Goal: Information Seeking & Learning: Learn about a topic

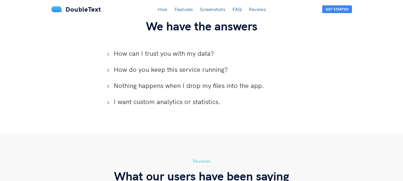
scroll to position [1193, 0]
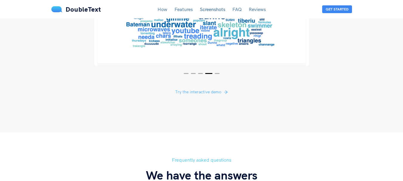
click at [222, 87] on button "Try the interactive demo" at bounding box center [201, 92] width 62 height 10
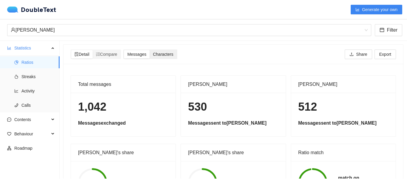
click at [156, 53] on span "Characters" at bounding box center [163, 54] width 20 height 5
click at [150, 50] on input "Characters" at bounding box center [150, 50] width 0 height 0
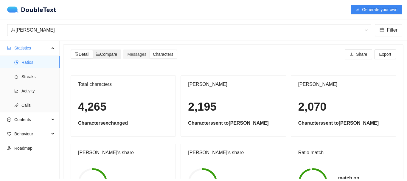
click at [111, 57] on div "Compare" at bounding box center [107, 54] width 28 height 8
click at [93, 50] on input "Compare" at bounding box center [93, 50] width 0 height 0
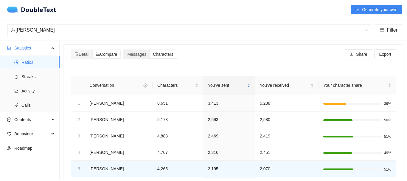
click at [169, 57] on span "Characters" at bounding box center [163, 54] width 20 height 5
click at [150, 50] on input "Characters" at bounding box center [150, 50] width 0 height 0
click at [140, 57] on span "Messages" at bounding box center [136, 54] width 19 height 5
click at [124, 50] on input "Messages" at bounding box center [124, 50] width 0 height 0
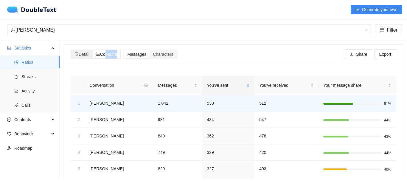
drag, startPoint x: 119, startPoint y: 55, endPoint x: 105, endPoint y: 56, distance: 13.4
click at [106, 55] on span "Compare" at bounding box center [106, 54] width 21 height 5
click at [89, 55] on span "Detail" at bounding box center [82, 54] width 15 height 5
click at [71, 50] on input "Detail" at bounding box center [71, 50] width 0 height 0
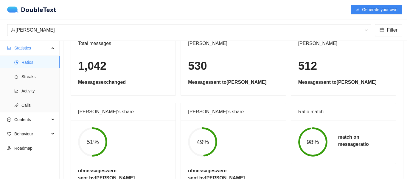
scroll to position [42, 0]
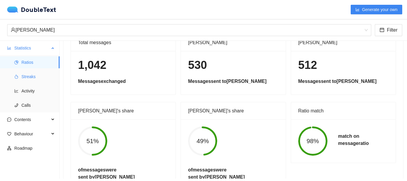
click at [33, 81] on span "Streaks" at bounding box center [37, 77] width 33 height 12
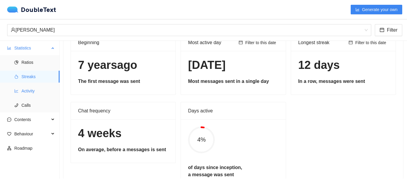
click at [38, 92] on span "Activity" at bounding box center [37, 91] width 33 height 12
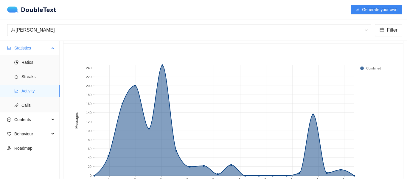
scroll to position [42, 0]
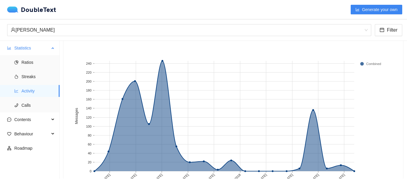
click at [37, 99] on ul "Ratios Streaks Activity Calls" at bounding box center [29, 83] width 59 height 57
click at [24, 111] on span "Calls" at bounding box center [37, 105] width 33 height 12
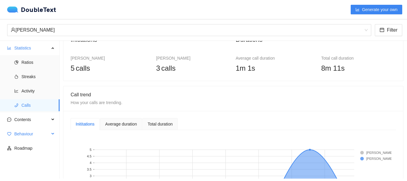
click at [38, 135] on span "Behaviour" at bounding box center [31, 134] width 35 height 12
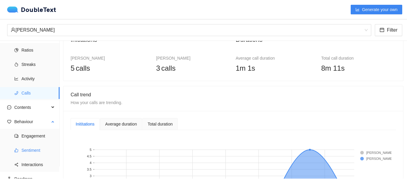
scroll to position [18, 0]
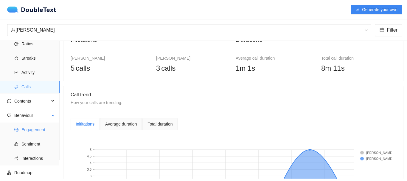
click at [34, 129] on span "Engagement" at bounding box center [37, 130] width 33 height 12
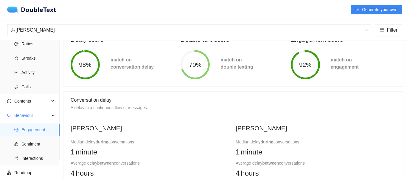
scroll to position [72, 0]
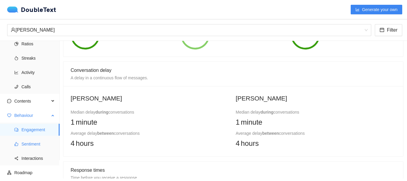
click at [46, 146] on span "Sentiment" at bounding box center [37, 144] width 33 height 12
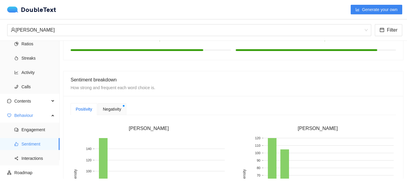
click at [115, 104] on div "Negativity" at bounding box center [112, 109] width 28 height 12
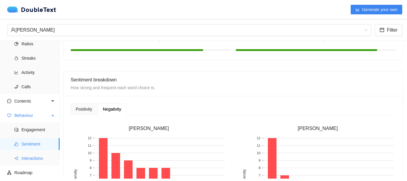
click at [28, 159] on span "Interactions" at bounding box center [37, 158] width 33 height 12
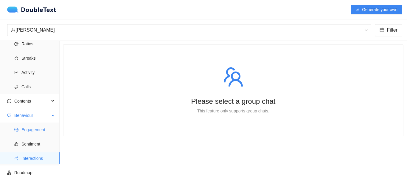
click at [37, 136] on span "Engagement" at bounding box center [37, 130] width 33 height 12
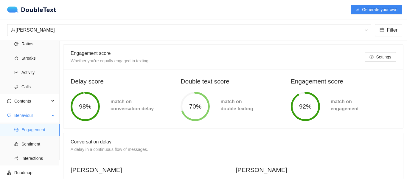
click at [39, 129] on span "Engagement" at bounding box center [37, 130] width 33 height 12
click at [43, 114] on span "Behaviour" at bounding box center [31, 115] width 35 height 12
